Goal: Task Accomplishment & Management: Manage account settings

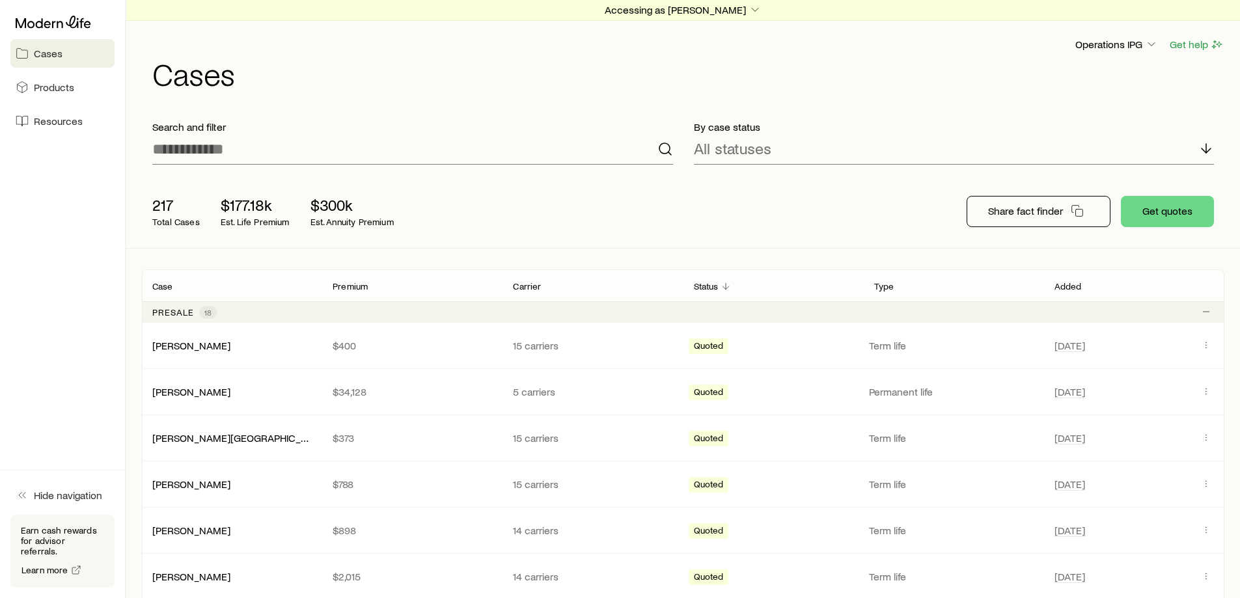
click at [713, 22] on div "Accessing as [PERSON_NAME] Operations IPG Get help Cases" at bounding box center [683, 52] width 1083 height 105
click at [709, 8] on p "Accessing as [PERSON_NAME]" at bounding box center [683, 9] width 157 height 13
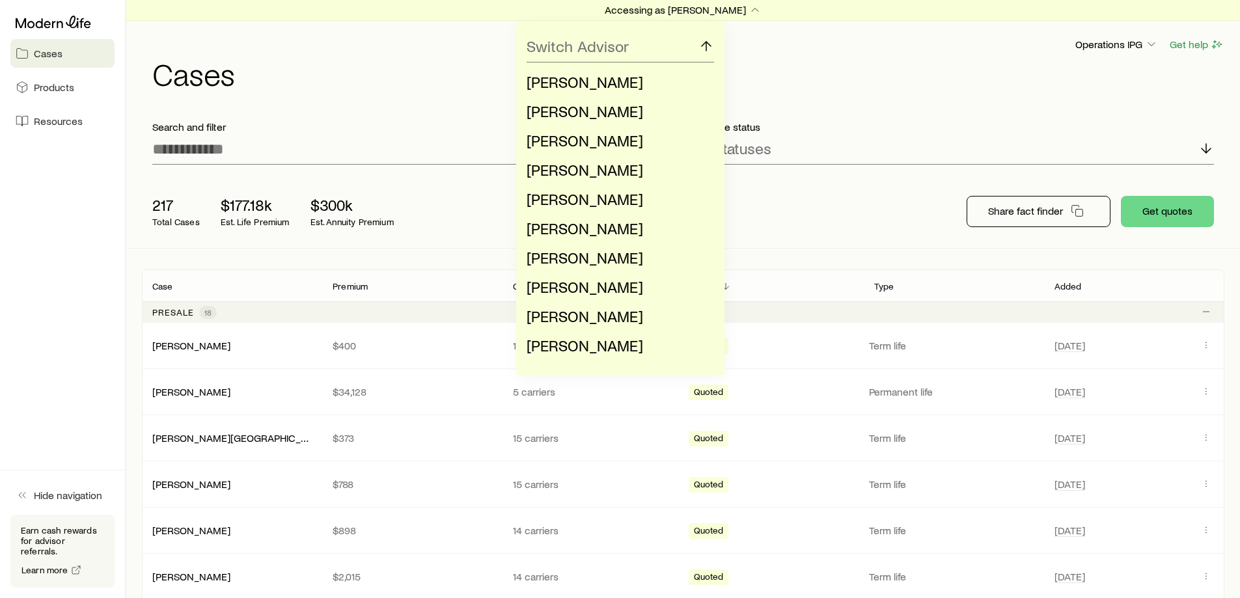
click at [1003, 80] on div "Switch Advisor [PERSON_NAME] [PERSON_NAME] [PERSON_NAME] [PERSON_NAME] [PERSON_…" at bounding box center [620, 199] width 1240 height 356
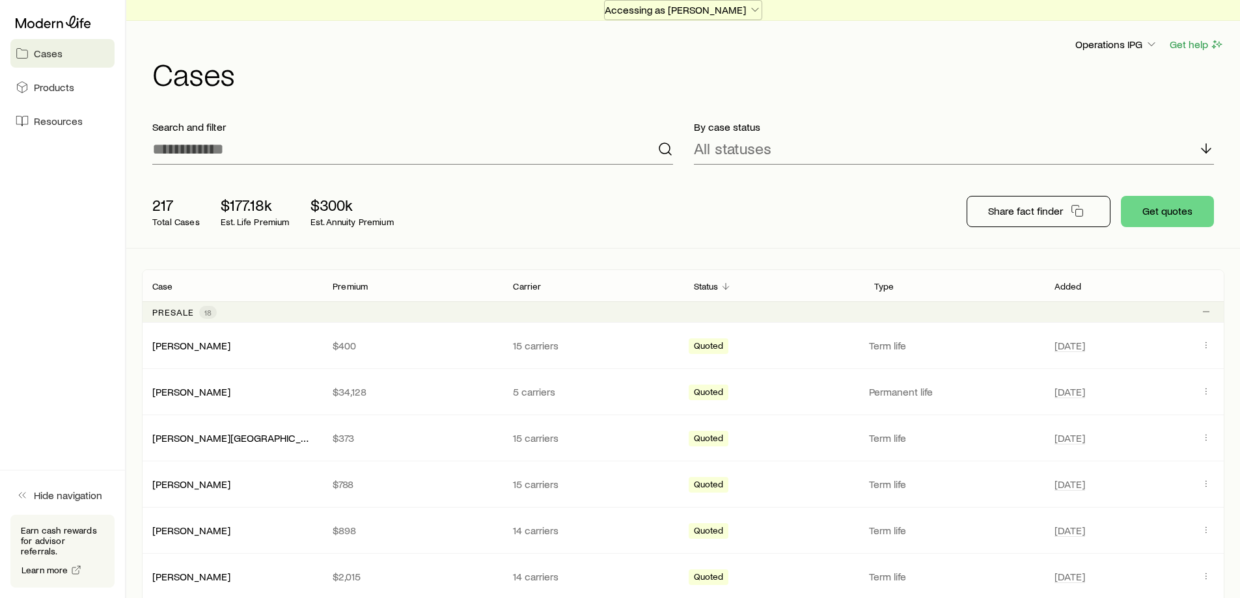
click at [671, 11] on p "Accessing as [PERSON_NAME]" at bounding box center [683, 9] width 157 height 13
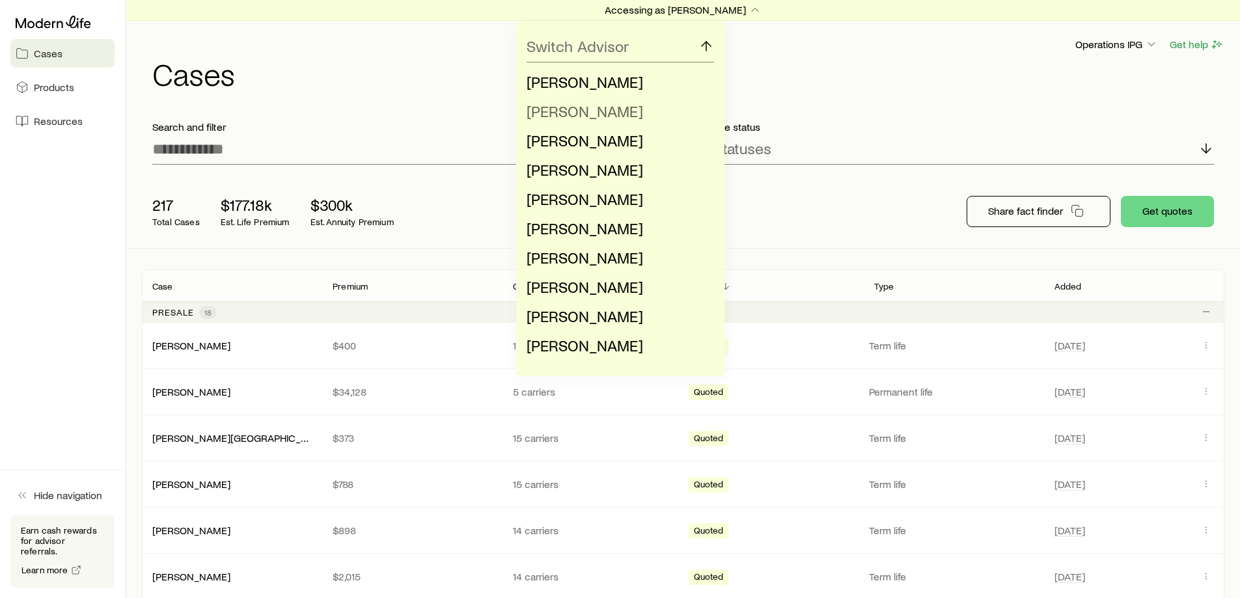
click at [615, 118] on span "[PERSON_NAME]" at bounding box center [585, 111] width 117 height 19
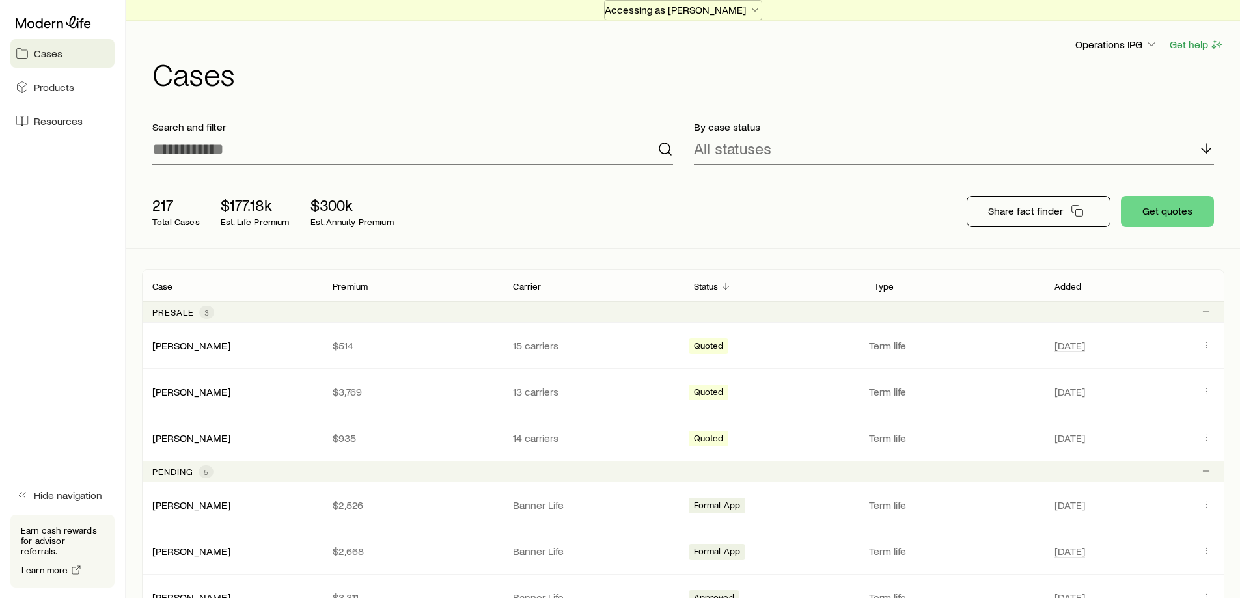
click at [693, 7] on p "Accessing as [PERSON_NAME]" at bounding box center [683, 9] width 157 height 13
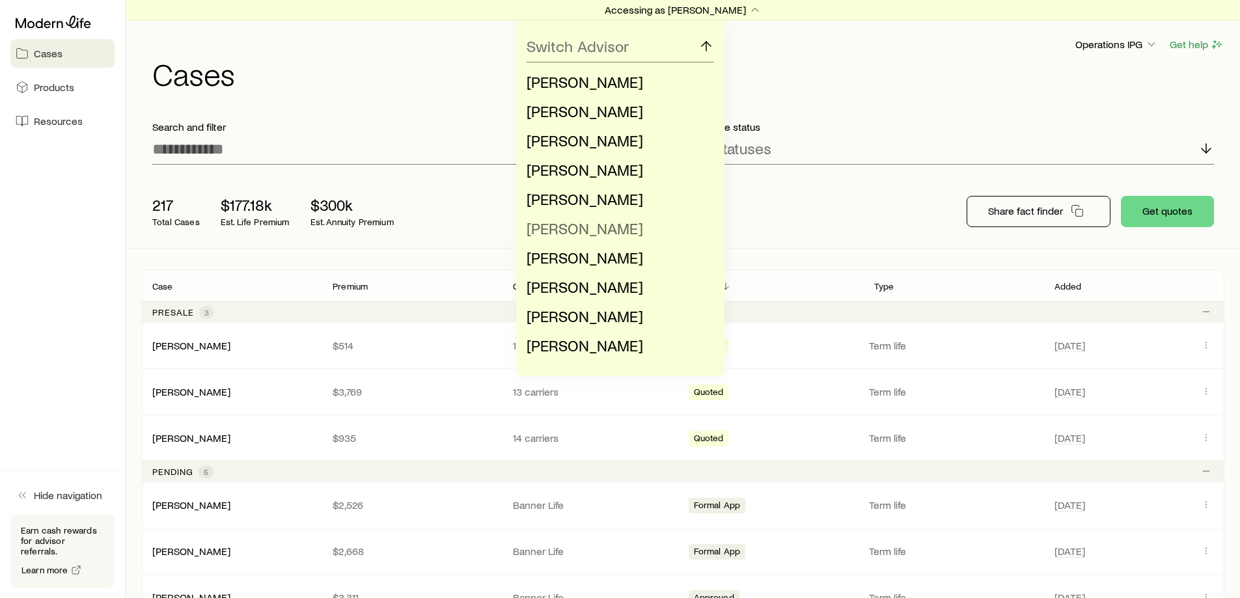
click at [591, 228] on span "[PERSON_NAME]" at bounding box center [585, 228] width 117 height 19
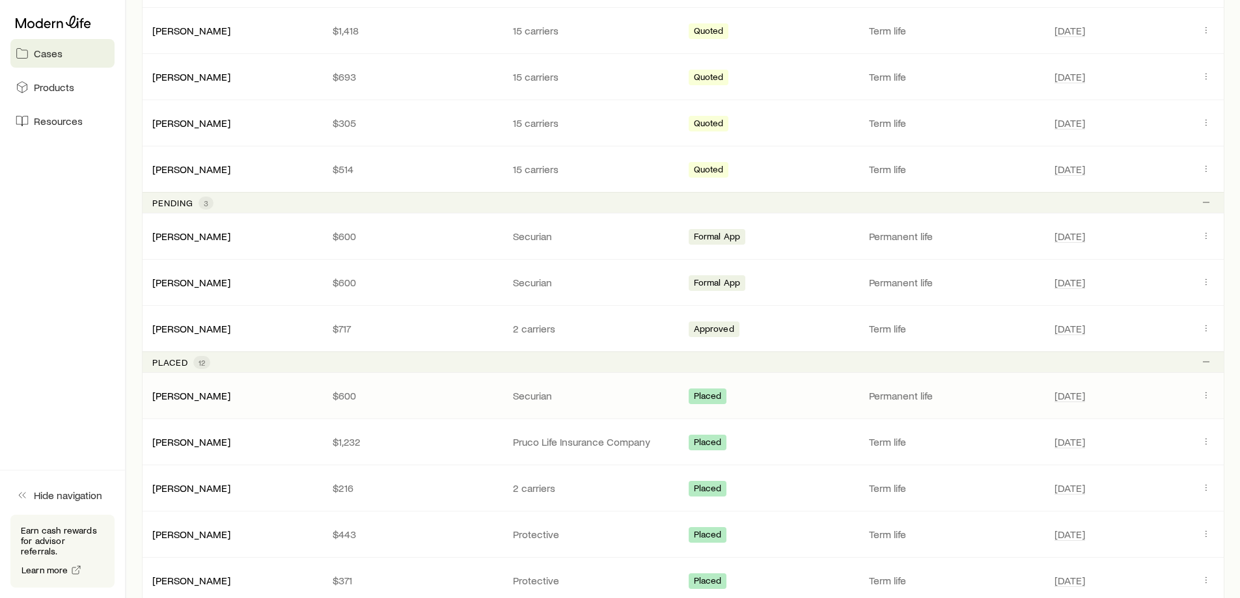
scroll to position [586, 0]
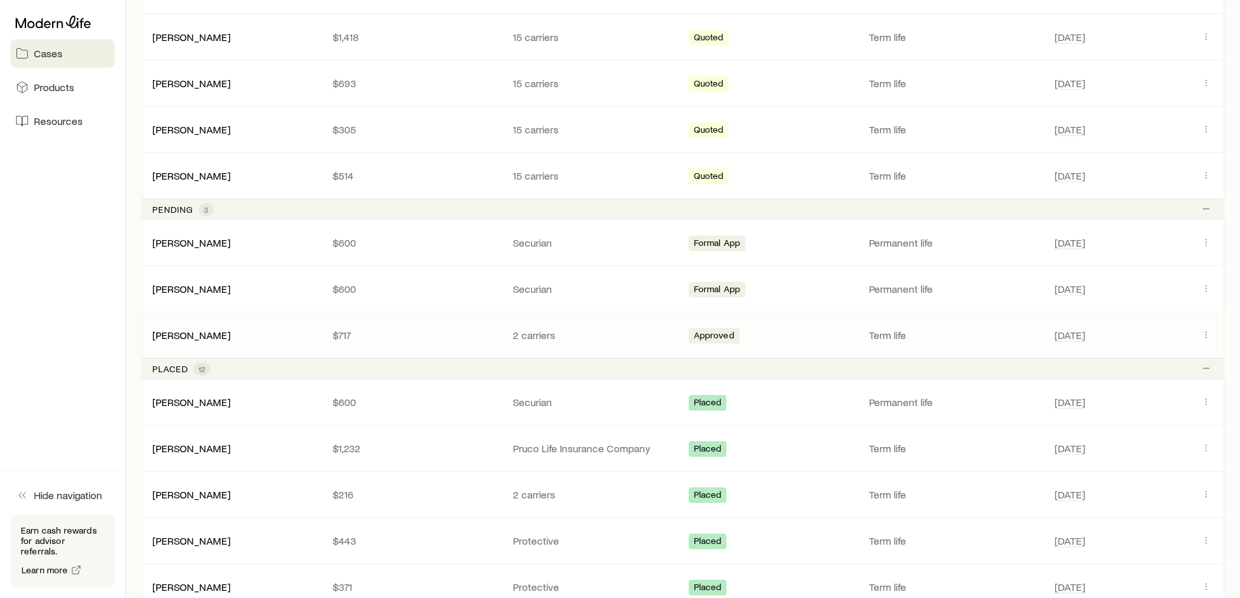
click at [253, 330] on div "[PERSON_NAME]" at bounding box center [232, 335] width 180 height 13
click at [1209, 335] on icon "Client cases" at bounding box center [1206, 334] width 10 height 10
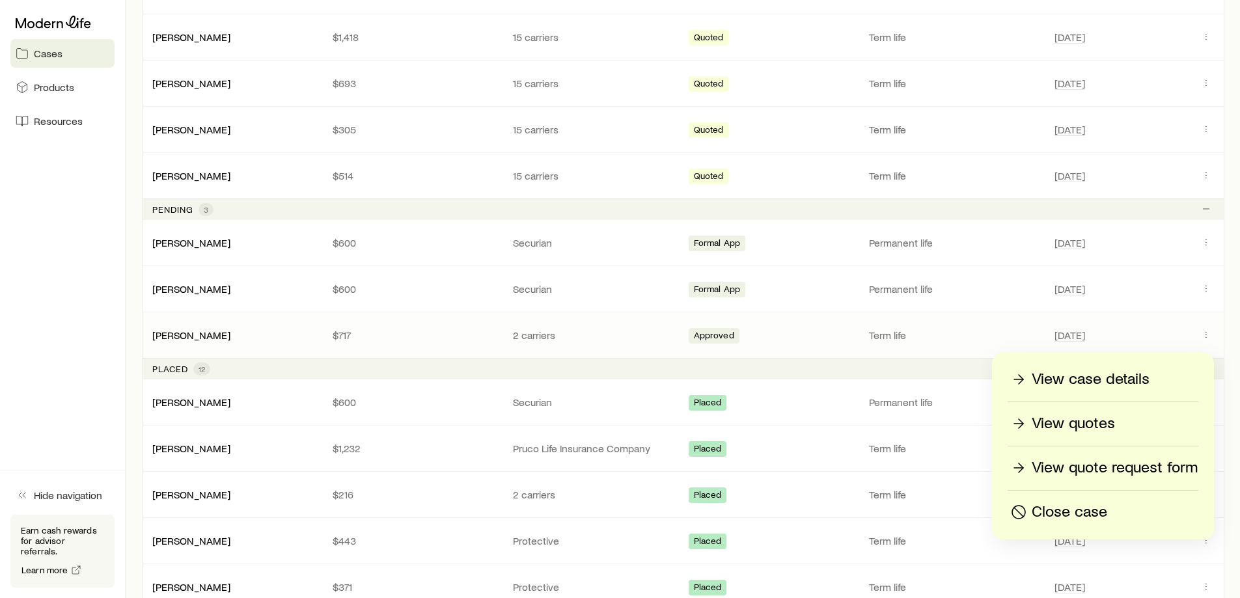
click at [1078, 376] on p "View case details" at bounding box center [1091, 379] width 118 height 21
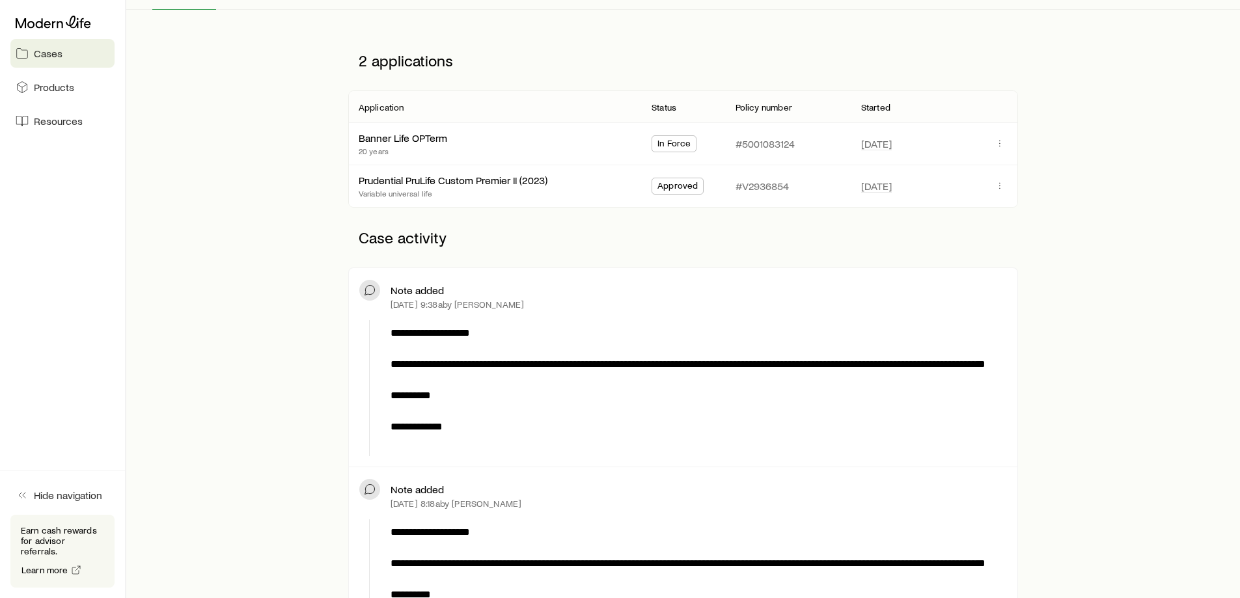
scroll to position [260, 0]
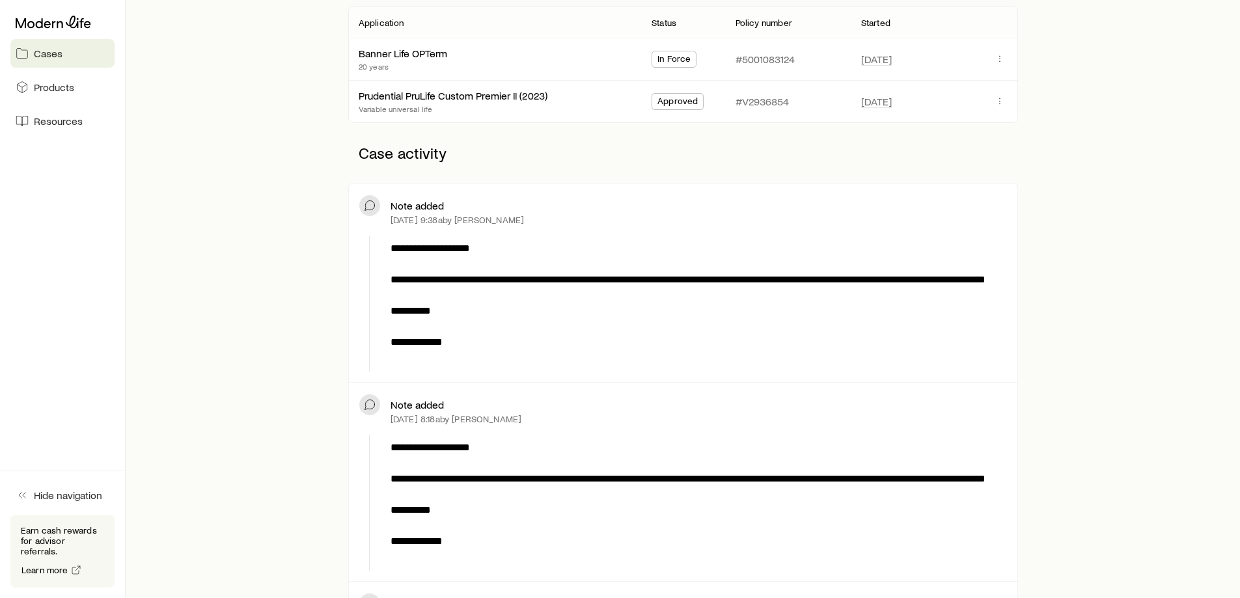
drag, startPoint x: 455, startPoint y: 374, endPoint x: 445, endPoint y: 365, distance: 12.9
drag, startPoint x: 445, startPoint y: 365, endPoint x: 272, endPoint y: 335, distance: 175.9
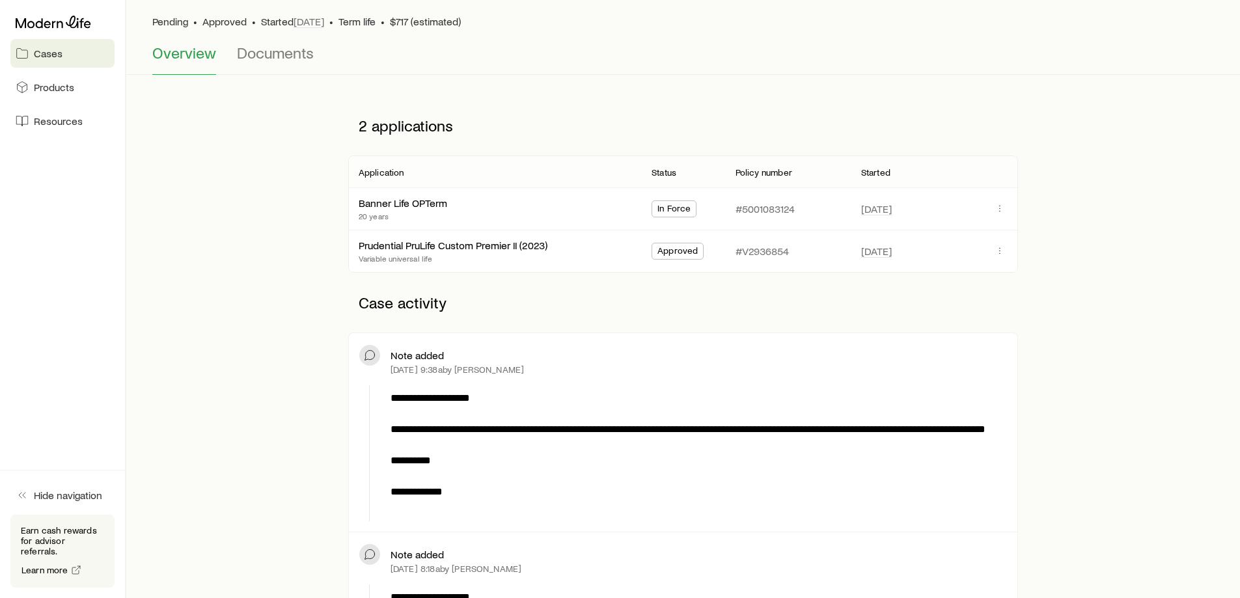
scroll to position [0, 0]
